Goal: Task Accomplishment & Management: Manage account settings

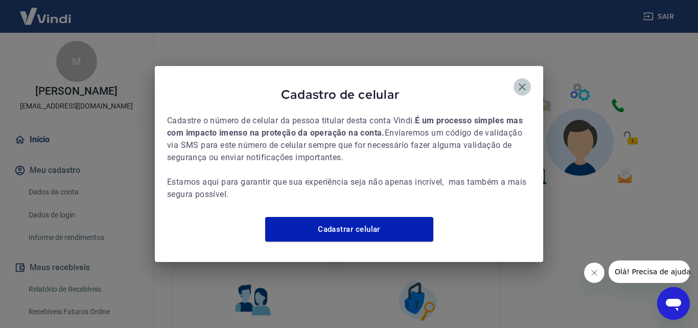
click at [526, 82] on icon "button" at bounding box center [522, 87] width 12 height 12
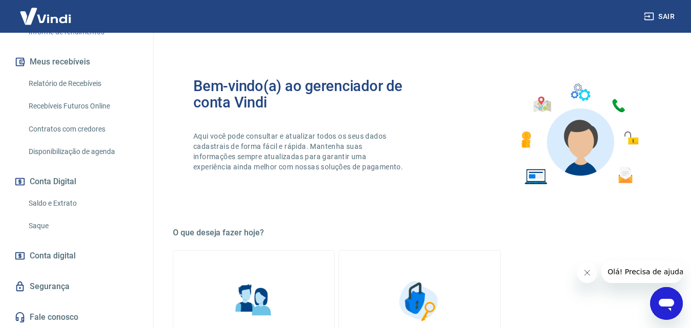
scroll to position [206, 0]
click at [60, 223] on link "Saque" at bounding box center [83, 225] width 116 height 21
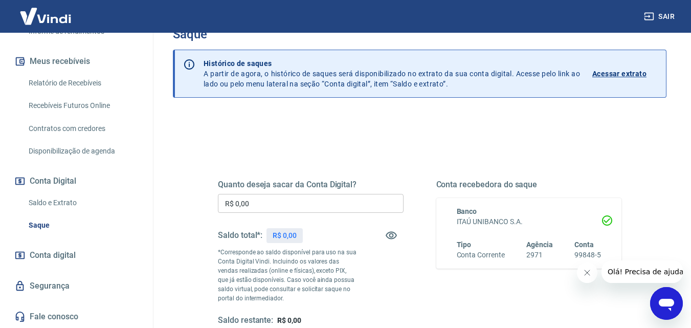
scroll to position [51, 0]
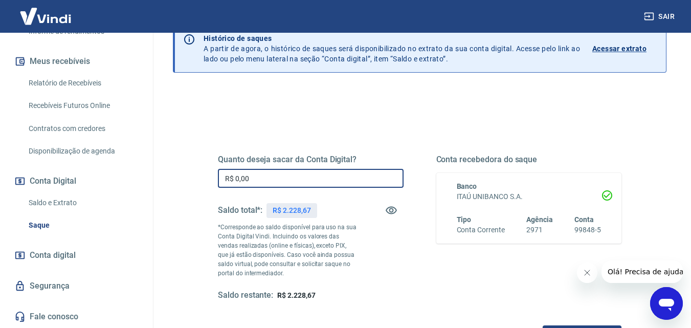
click at [327, 184] on input "R$ 0,00" at bounding box center [311, 178] width 186 height 19
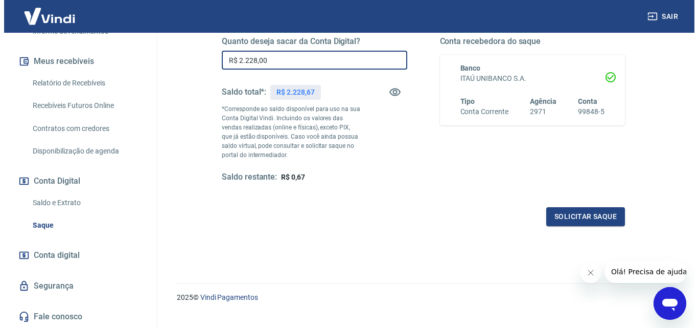
scroll to position [187, 0]
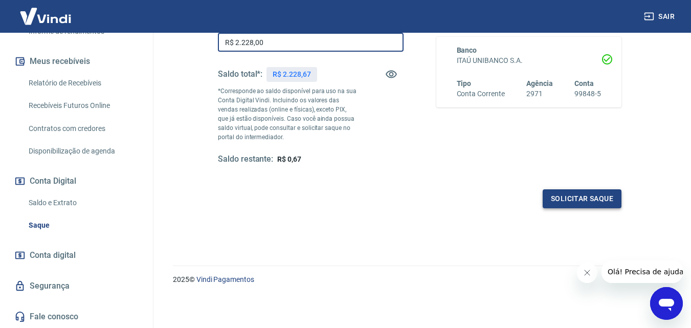
type input "R$ 2.228,00"
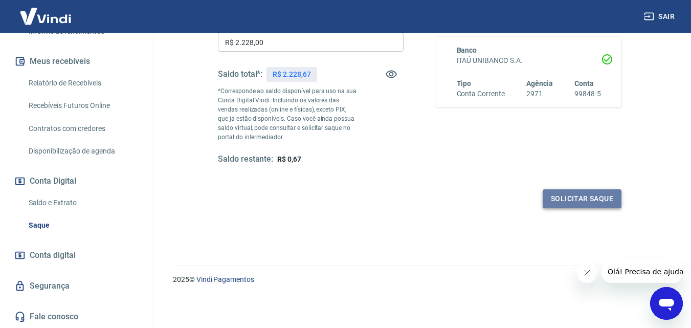
click at [590, 204] on button "Solicitar saque" at bounding box center [581, 198] width 79 height 19
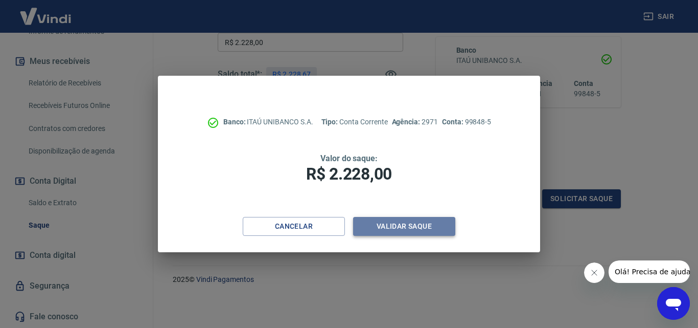
click at [428, 224] on button "Validar saque" at bounding box center [404, 226] width 102 height 19
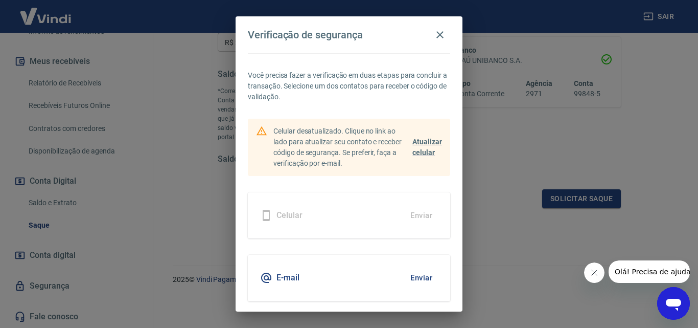
click at [418, 271] on button "Enviar" at bounding box center [421, 277] width 33 height 21
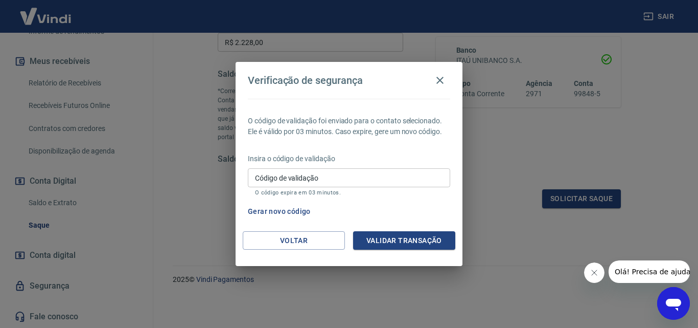
click at [390, 182] on input "Código de validação" at bounding box center [349, 177] width 202 height 19
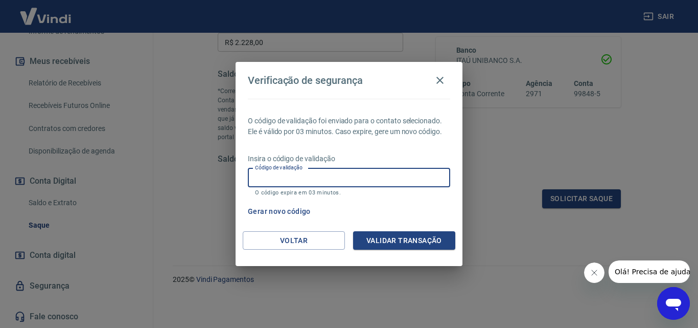
paste input "592627"
type input "592627"
click at [391, 237] on button "Validar transação" at bounding box center [404, 240] width 102 height 19
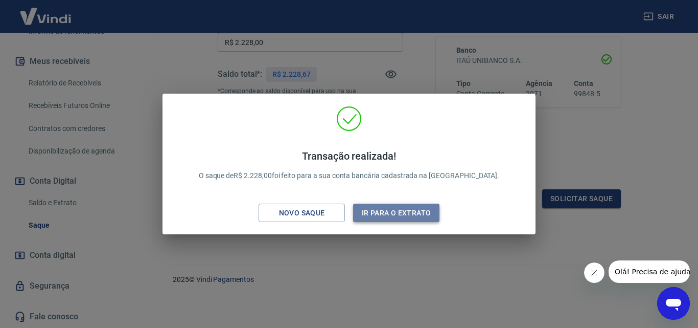
click at [392, 221] on button "Ir para o extrato" at bounding box center [396, 212] width 86 height 19
